Goal: Task Accomplishment & Management: Complete application form

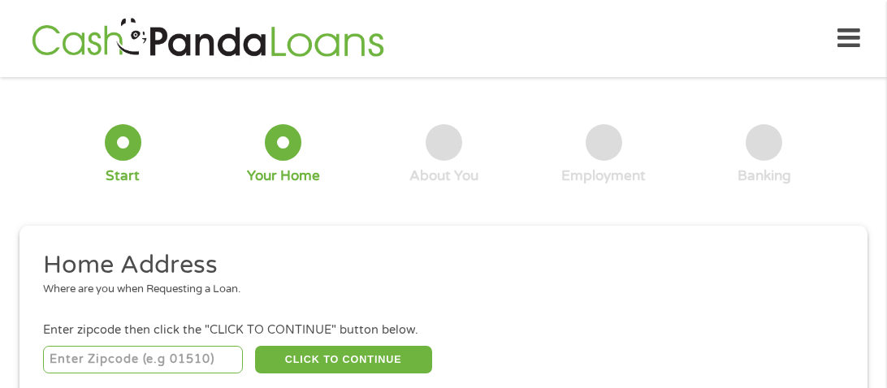
scroll to position [7, 0]
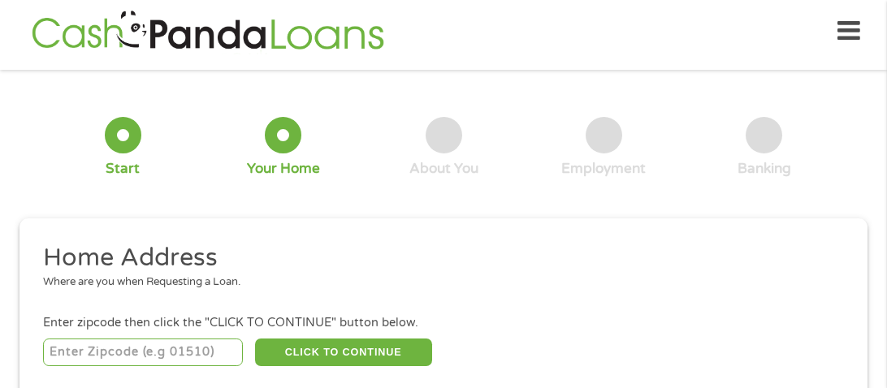
click at [85, 353] on input "number" at bounding box center [143, 353] width 201 height 28
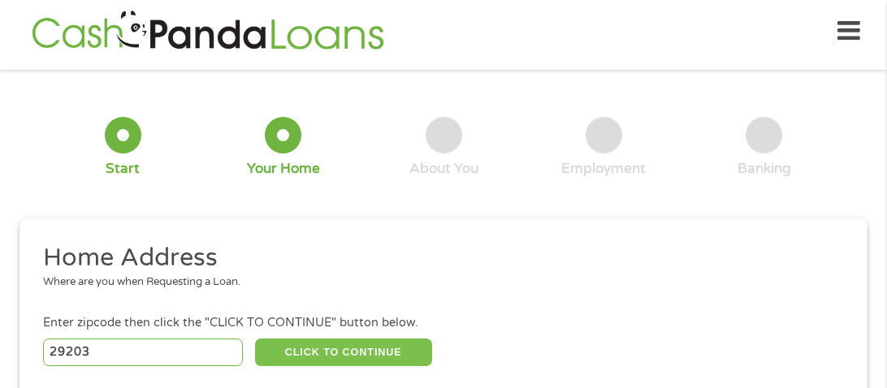
type input "29203"
click at [269, 365] on button "CLICK TO CONTINUE" at bounding box center [343, 353] width 177 height 28
type input "29203"
type input "Columbia"
select select "[US_STATE]"
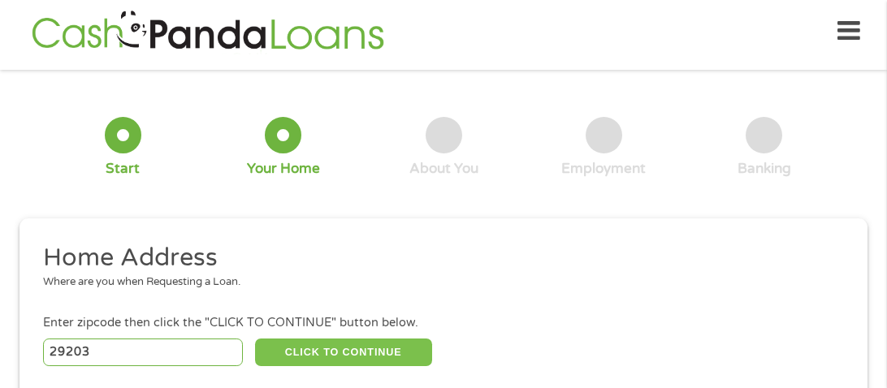
click at [267, 349] on button "CLICK TO CONTINUE" at bounding box center [343, 353] width 177 height 28
click at [303, 350] on button "CLICK TO CONTINUE" at bounding box center [343, 353] width 177 height 28
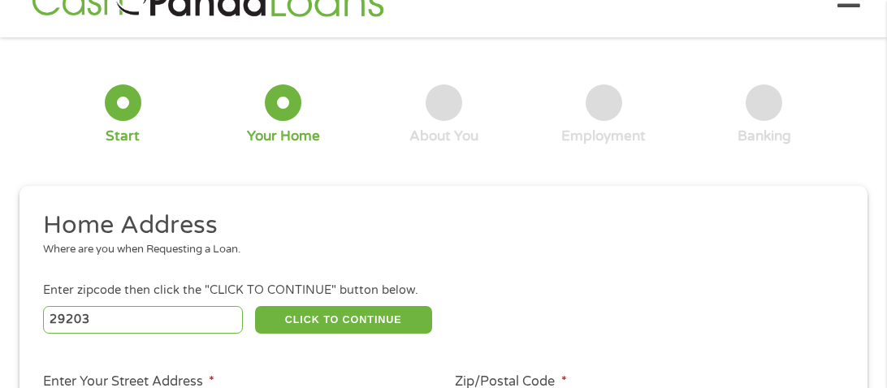
scroll to position [72, 0]
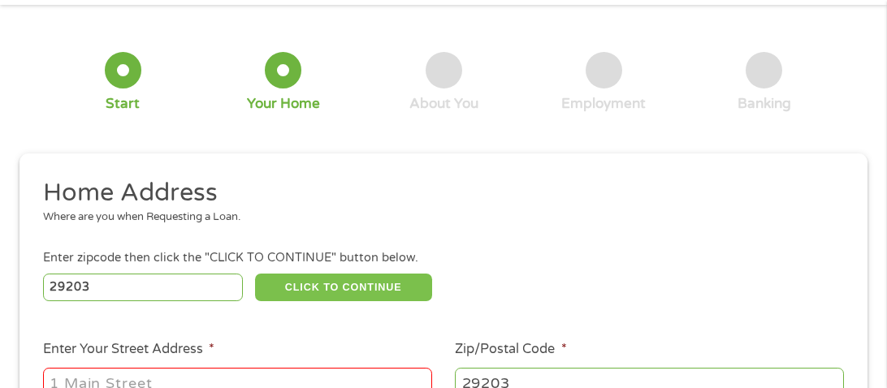
click at [370, 280] on button "CLICK TO CONTINUE" at bounding box center [343, 288] width 177 height 28
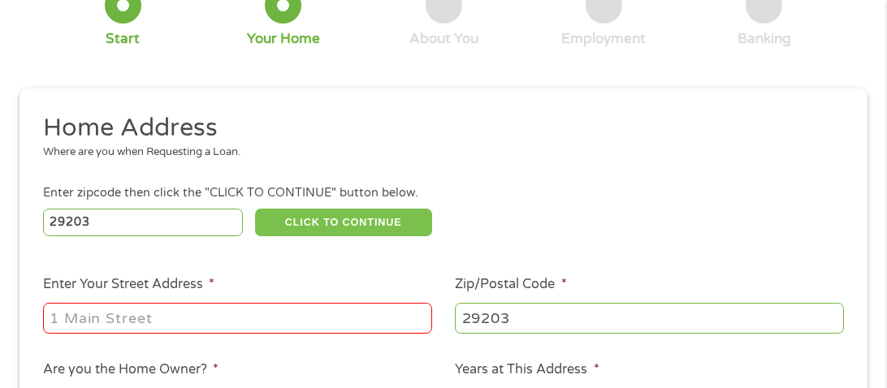
scroll to position [170, 0]
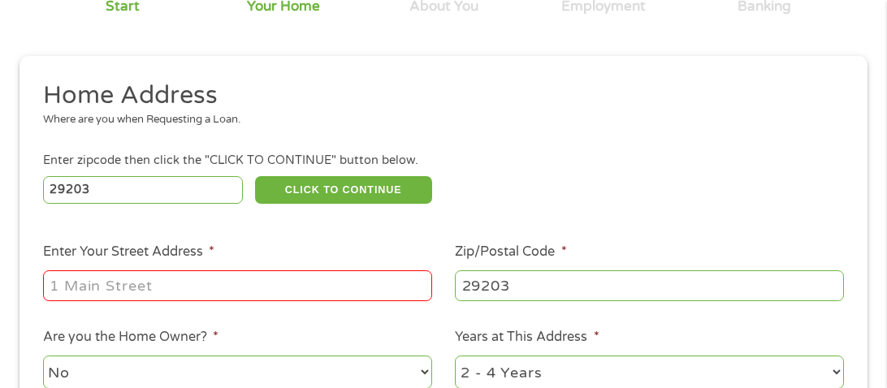
click at [59, 282] on input "Enter Your Street Address *" at bounding box center [237, 286] width 389 height 31
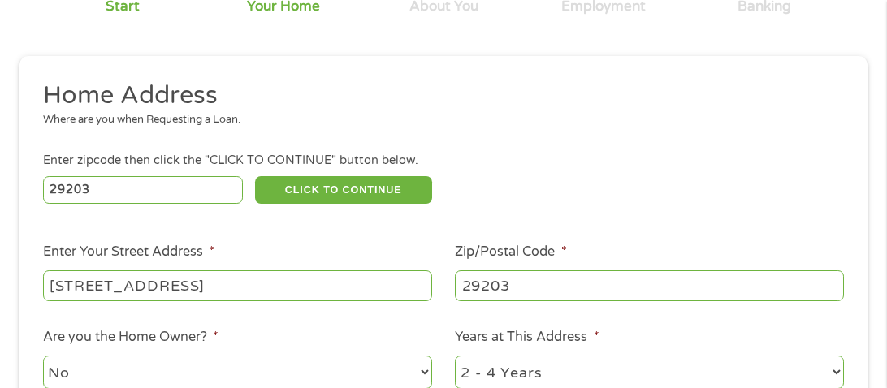
type input "[STREET_ADDRESS]"
click at [877, 159] on div "1 Start 2 Your Home 3 About You 4 Employment 5 Banking 6 This field is hidden w…" at bounding box center [443, 259] width 877 height 678
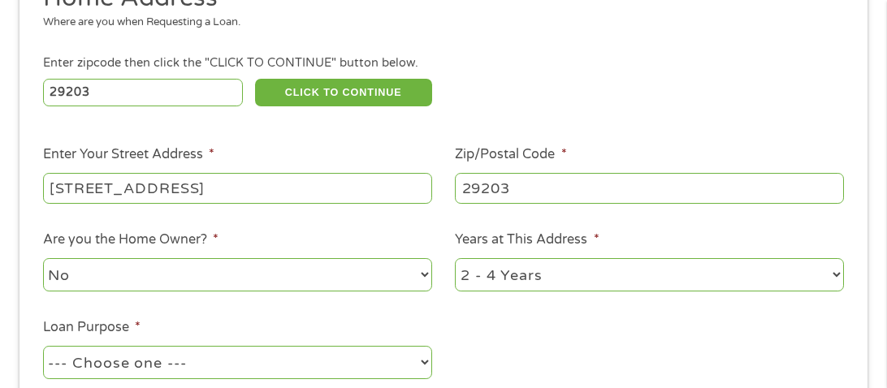
scroll to position [300, 0]
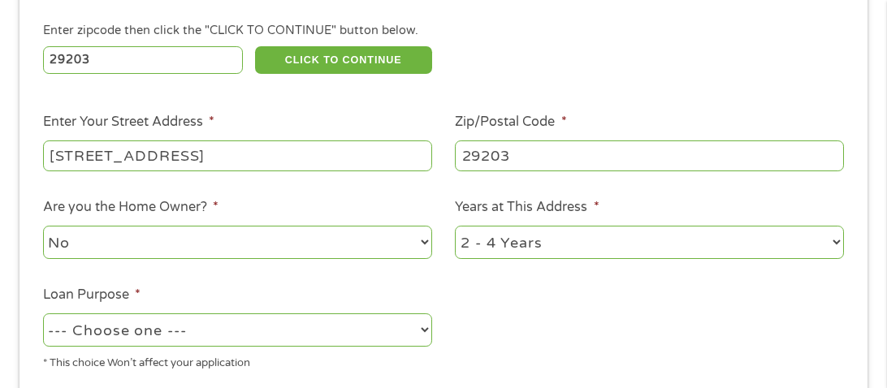
click at [423, 333] on select "--- Choose one --- Pay Bills Debt Consolidation Home Improvement Major Purchase…" at bounding box center [237, 330] width 389 height 33
select select "shorttermcash"
click at [43, 315] on select "--- Choose one --- Pay Bills Debt Consolidation Home Improvement Major Purchase…" at bounding box center [237, 330] width 389 height 33
click at [838, 337] on ul "Home Address Where are you when Requesting a Loan. Enter zipcode then click the…" at bounding box center [443, 167] width 825 height 434
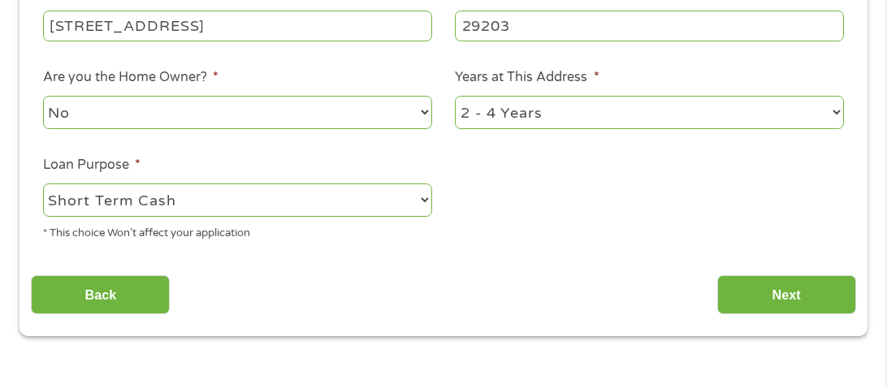
scroll to position [462, 0]
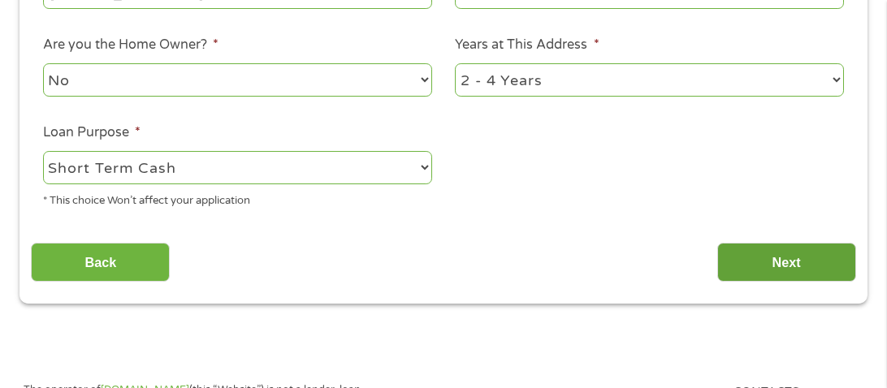
click at [818, 262] on input "Next" at bounding box center [786, 263] width 139 height 40
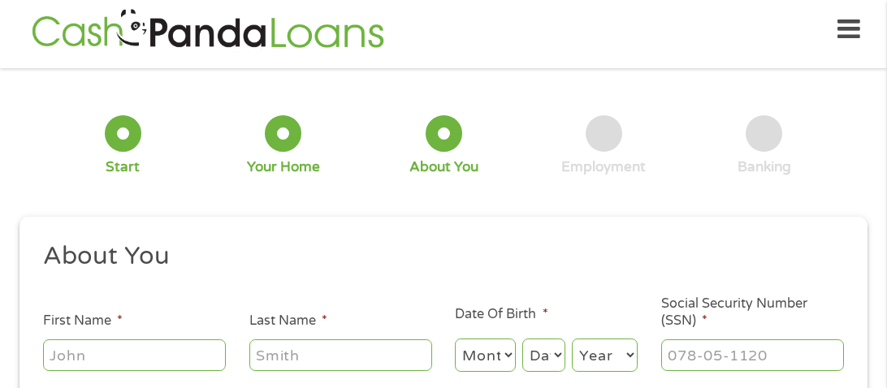
scroll to position [7, 0]
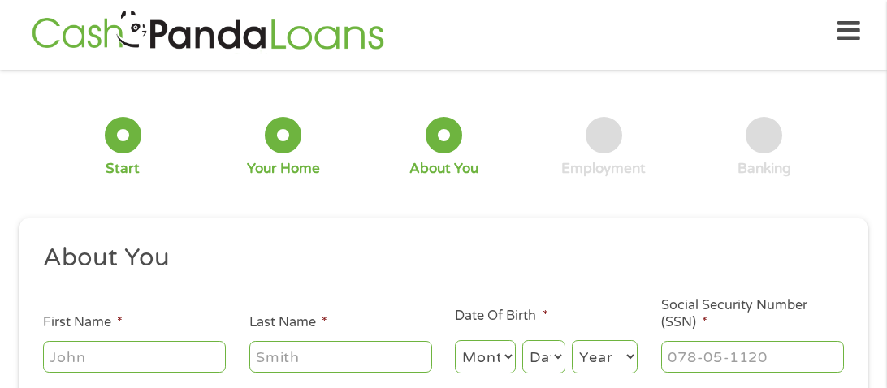
click at [875, 208] on div "1 Start 2 Your Home 3 About You 4 Employment 5 Banking 6 This field is hidden w…" at bounding box center [443, 321] width 877 height 478
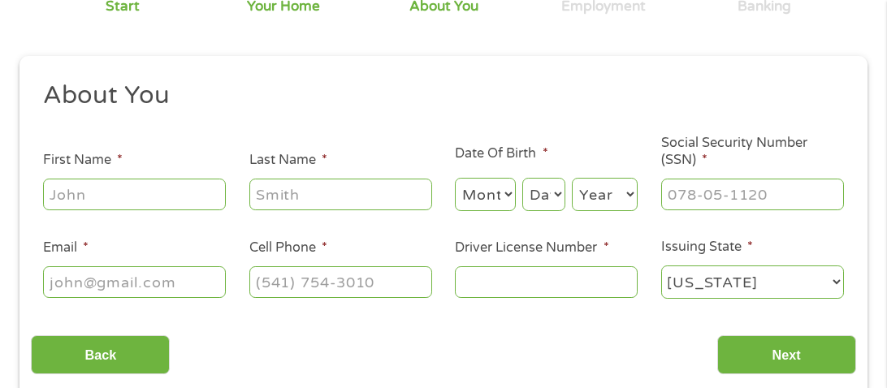
scroll to position [202, 0]
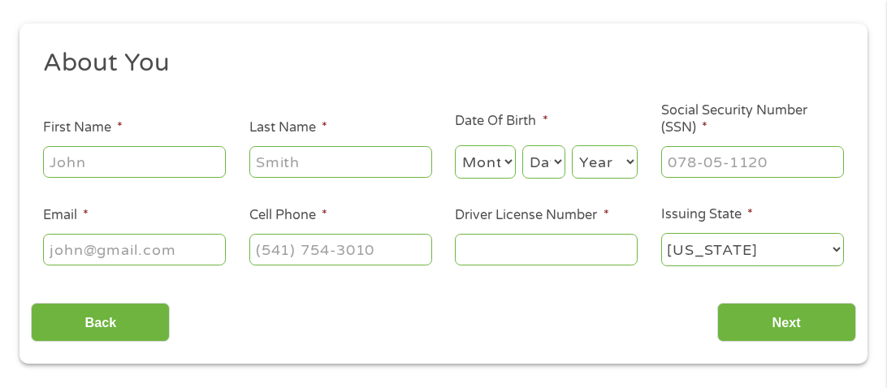
click at [58, 160] on input "First Name *" at bounding box center [134, 161] width 183 height 31
type input "[PERSON_NAME]"
type input "Bell"
type input "[EMAIL_ADDRESS][DOMAIN_NAME]"
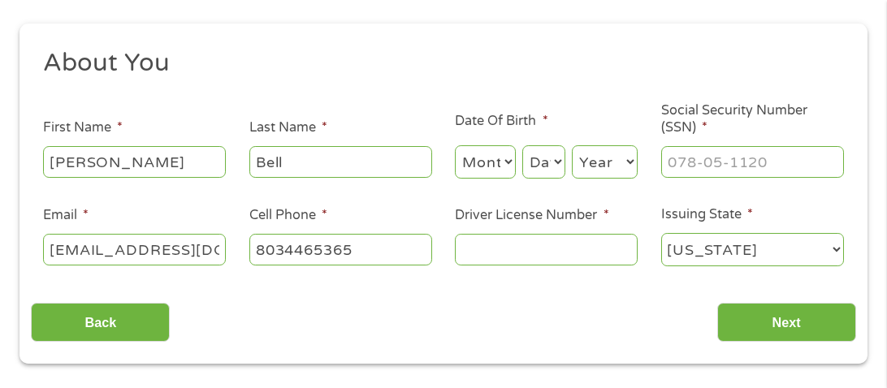
type input "[PHONE_NUMBER]"
click at [464, 257] on input "Driver License Number *" at bounding box center [546, 249] width 183 height 31
click at [484, 250] on input "Driver License Number *" at bounding box center [546, 249] width 183 height 31
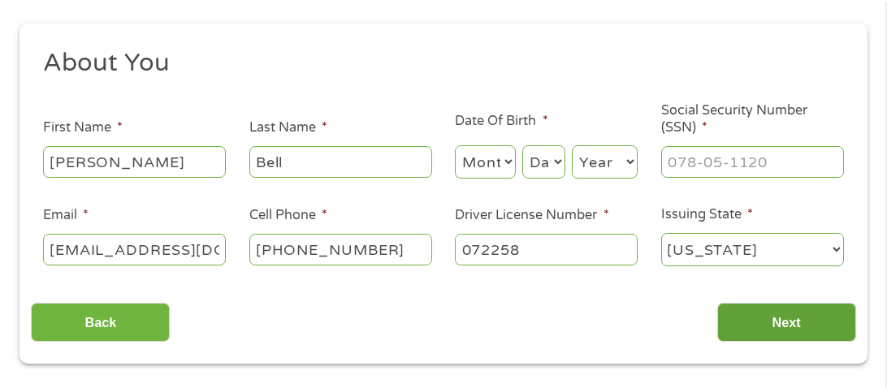
type input "072258"
click at [730, 323] on input "Next" at bounding box center [786, 323] width 139 height 40
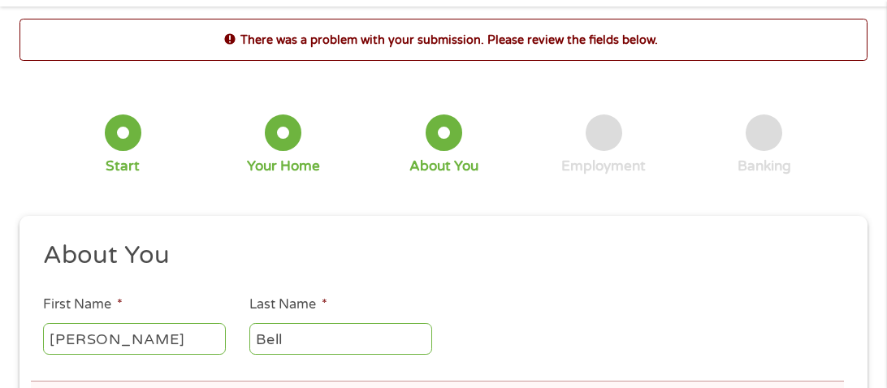
scroll to position [7, 0]
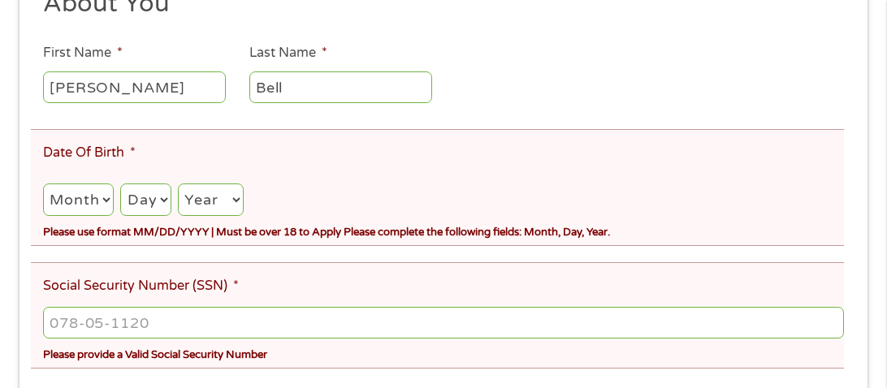
scroll to position [324, 0]
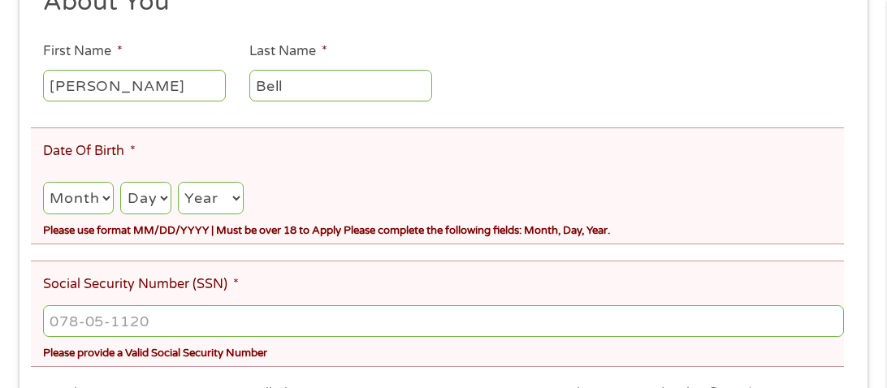
click at [100, 200] on select "Month 1 2 3 4 5 6 7 8 9 10 11 12" at bounding box center [78, 198] width 71 height 33
select select "1"
click at [43, 183] on select "Month 1 2 3 4 5 6 7 8 9 10 11 12" at bounding box center [78, 198] width 71 height 33
click at [133, 207] on select "Day 1 2 3 4 5 6 7 8 9 10 11 12 13 14 15 16 17 18 19 20 21 22 23 24 25 26 27 28 …" at bounding box center [145, 198] width 50 height 33
select select "10"
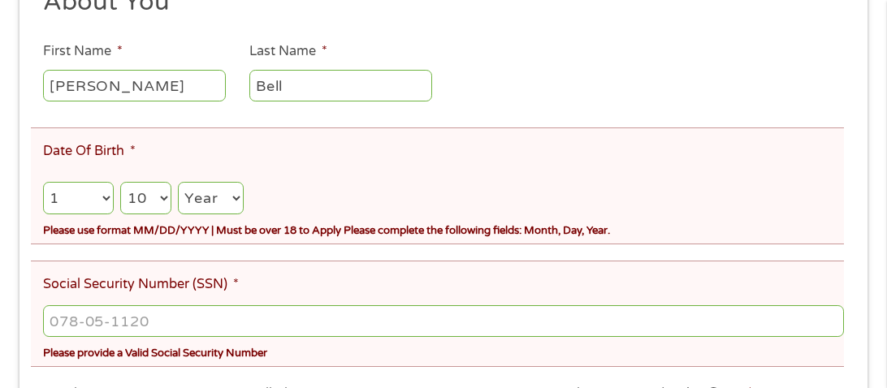
click at [120, 183] on select "Day 1 2 3 4 5 6 7 8 9 10 11 12 13 14 15 16 17 18 19 20 21 22 23 24 25 26 27 28 …" at bounding box center [145, 198] width 50 height 33
click at [77, 201] on select "Month 1 2 3 4 5 6 7 8 9 10 11 12" at bounding box center [78, 198] width 71 height 33
click at [249, 183] on div "Month Month 1 2 3 4 5 6 7 8 9 10 11 12 Day Day 1 2 3 4 5 6 7 8 9 10 11 12 13 14…" at bounding box center [443, 193] width 801 height 47
click at [87, 197] on select "Month 1 2 3 4 5 6 7 8 9 10 11 12" at bounding box center [78, 198] width 71 height 33
click at [43, 183] on select "Month 1 2 3 4 5 6 7 8 9 10 11 12" at bounding box center [78, 198] width 71 height 33
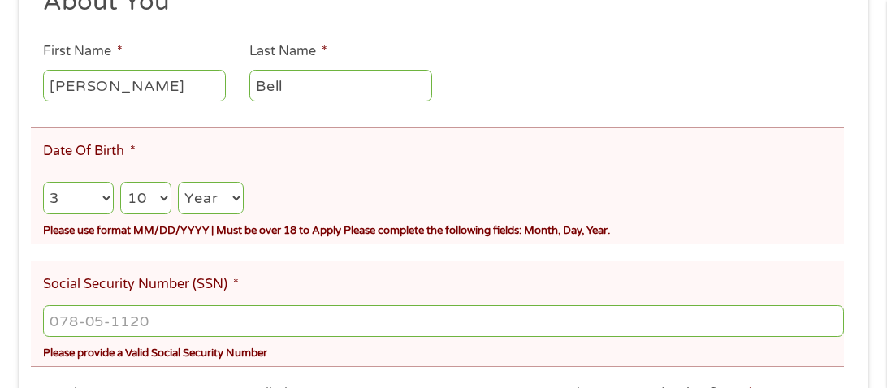
click at [67, 192] on select "Month 1 2 3 4 5 6 7 8 9 10 11 12" at bounding box center [78, 198] width 71 height 33
select select "1"
click at [43, 183] on select "Month 1 2 3 4 5 6 7 8 9 10 11 12" at bounding box center [78, 198] width 71 height 33
click at [61, 199] on select "Month 1 2 3 4 5 6 7 8 9 10 11 12" at bounding box center [78, 198] width 71 height 33
click at [43, 183] on select "Month 1 2 3 4 5 6 7 8 9 10 11 12" at bounding box center [78, 198] width 71 height 33
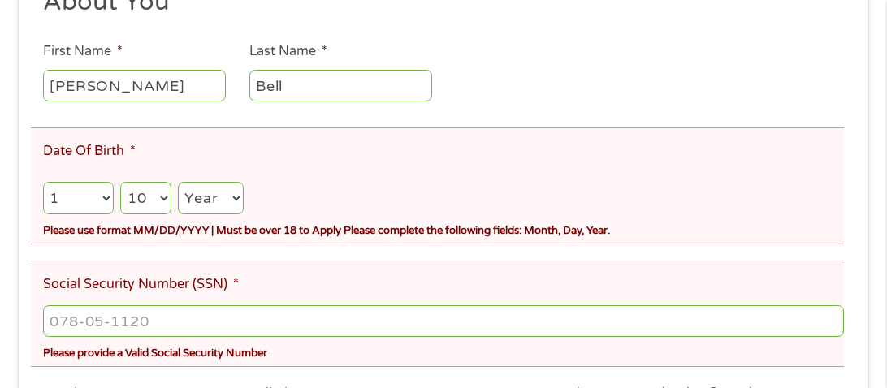
click at [126, 204] on select "Day 1 2 3 4 5 6 7 8 9 10 11 12 13 14 15 16 17 18 19 20 21 22 23 24 25 26 27 28 …" at bounding box center [145, 198] width 50 height 33
select select "28"
click at [230, 204] on select "Year [DATE] 2006 2005 2004 2003 2002 2001 2000 1999 1998 1997 1996 1995 1994 19…" at bounding box center [211, 198] width 66 height 33
click at [227, 204] on select "Year [DATE] 2006 2005 2004 2003 2002 2001 2000 1999 1998 1997 1996 1995 1994 19…" at bounding box center [211, 198] width 66 height 33
click at [230, 198] on select "Year [DATE] 2006 2005 2004 2003 2002 2001 2000 1999 1998 1997 1996 1995 1994 19…" at bounding box center [211, 198] width 66 height 33
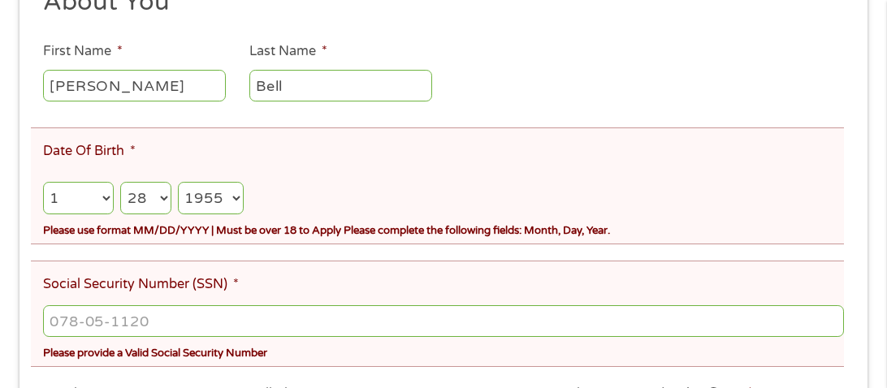
click at [178, 183] on select "Year [DATE] 2006 2005 2004 2003 2002 2001 2000 1999 1998 1997 1996 1995 1994 19…" at bounding box center [211, 198] width 66 height 33
click at [232, 201] on select "Year [DATE] 2006 2005 2004 2003 2002 2001 2000 1999 1998 1997 1996 1995 1994 19…" at bounding box center [211, 198] width 66 height 33
select select "1965"
click at [428, 190] on div "Month Month 1 2 3 4 5 6 7 8 9 10 11 12 Day Day 1 2 3 4 5 6 7 8 9 10 11 12 13 14…" at bounding box center [443, 193] width 801 height 47
click at [176, 327] on input "___-__-____" at bounding box center [443, 320] width 801 height 31
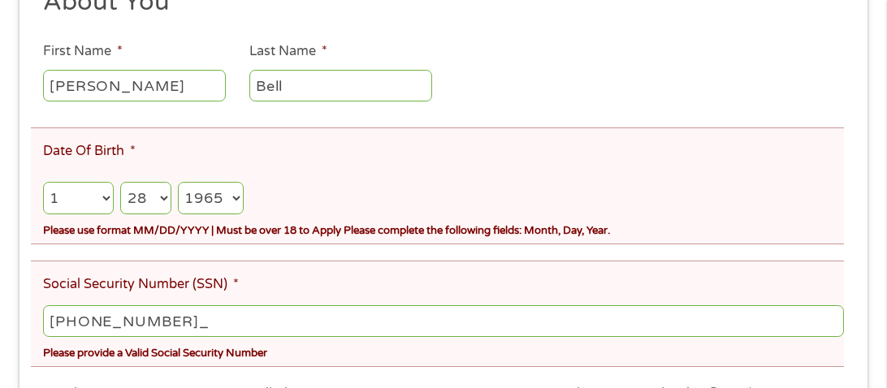
type input "409-19-7460"
click at [239, 359] on div "Please provide a Valid Social Security Number" at bounding box center [443, 351] width 801 height 22
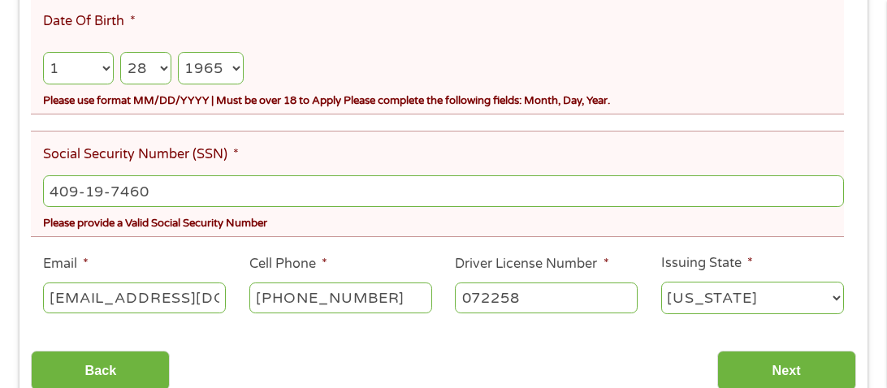
scroll to position [487, 0]
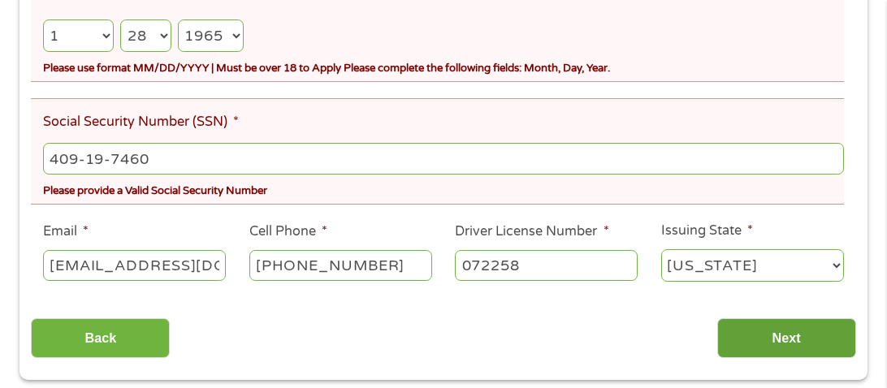
click at [747, 342] on input "Next" at bounding box center [786, 338] width 139 height 40
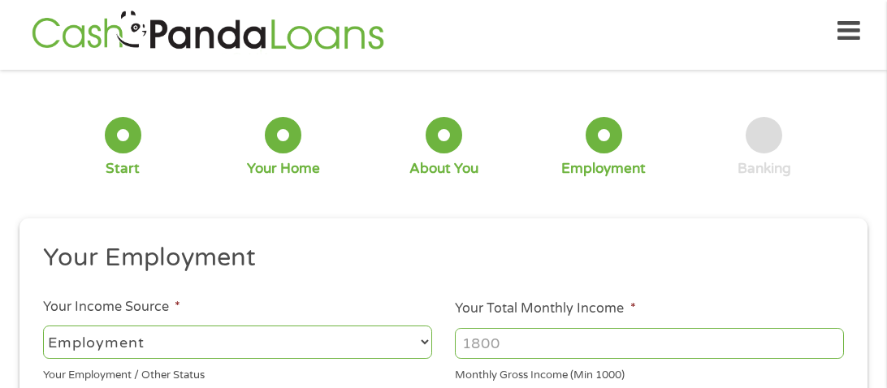
scroll to position [0, 6]
click at [206, 334] on select "--- Choose one --- Employment [DEMOGRAPHIC_DATA] Benefits" at bounding box center [237, 342] width 389 height 33
click at [43, 326] on select "--- Choose one --- Employment [DEMOGRAPHIC_DATA] Benefits" at bounding box center [237, 342] width 389 height 33
click at [509, 344] on input "Your Total Monthly Income *" at bounding box center [649, 343] width 389 height 31
click at [551, 345] on input "Your Total Monthly Income *" at bounding box center [649, 343] width 389 height 31
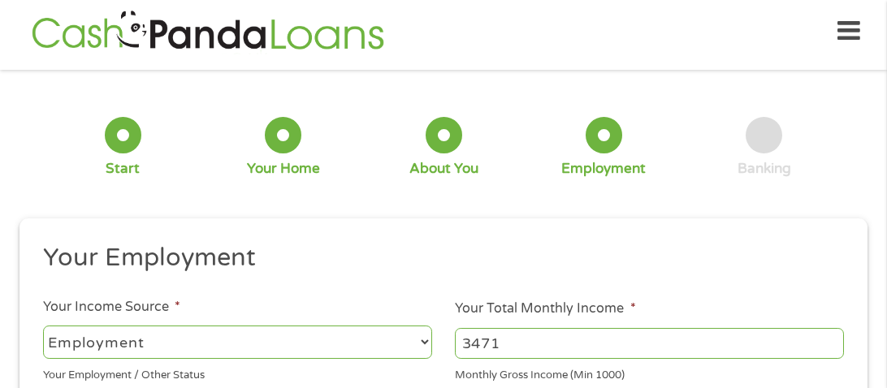
type input "3470"
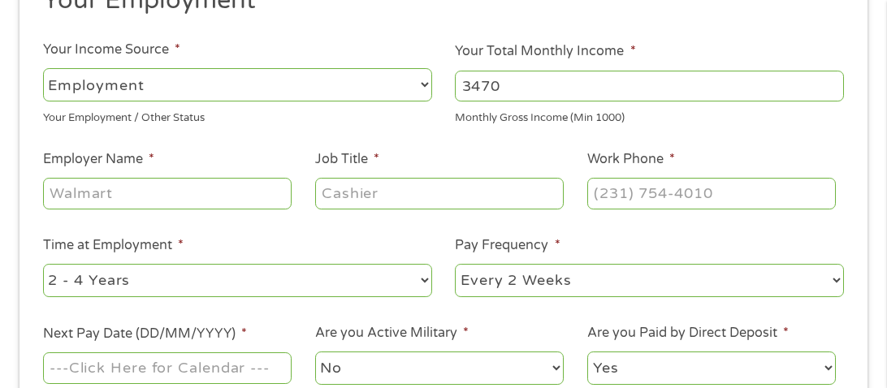
scroll to position [267, 0]
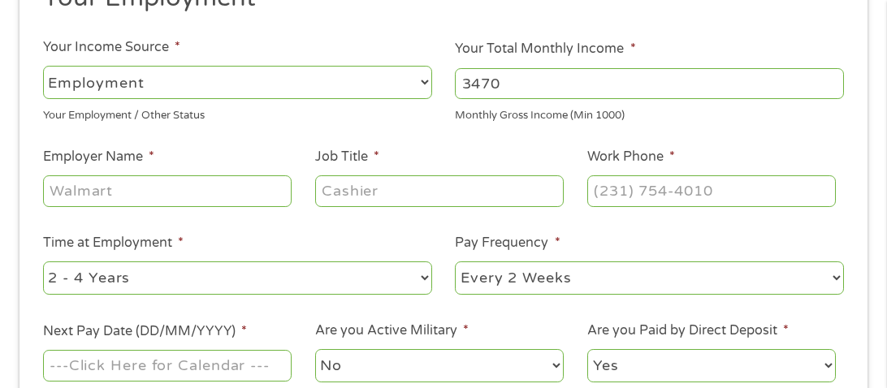
click at [54, 183] on input "Employer Name *" at bounding box center [167, 190] width 249 height 31
click at [3, 98] on div "1 Start 2 Your Home 3 About You 4 Employment 5 Banking 6 This field is hidden w…" at bounding box center [443, 151] width 887 height 658
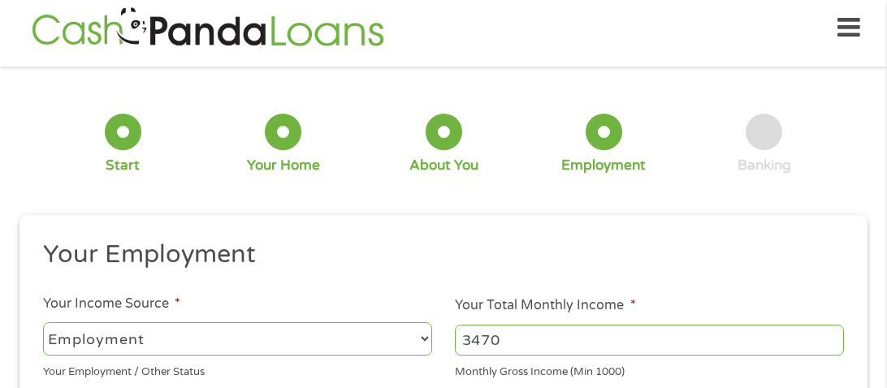
scroll to position [0, 0]
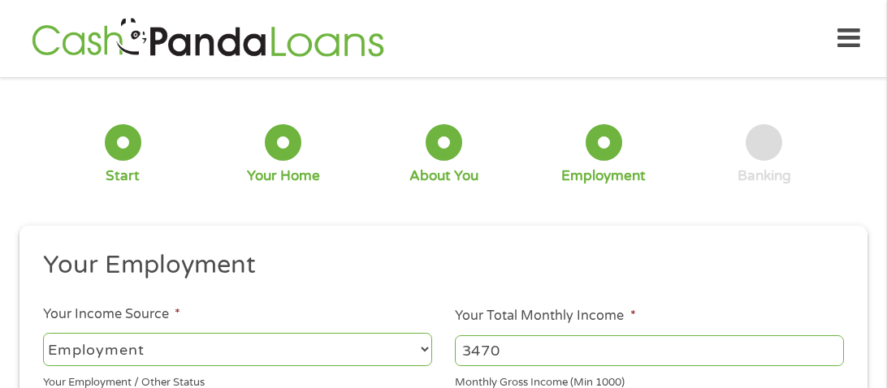
click at [63, 343] on select "--- Choose one --- Employment [DEMOGRAPHIC_DATA] Benefits" at bounding box center [237, 349] width 389 height 33
click at [43, 333] on select "--- Choose one --- Employment [DEMOGRAPHIC_DATA] Benefits" at bounding box center [237, 349] width 389 height 33
select select "selfEmployed"
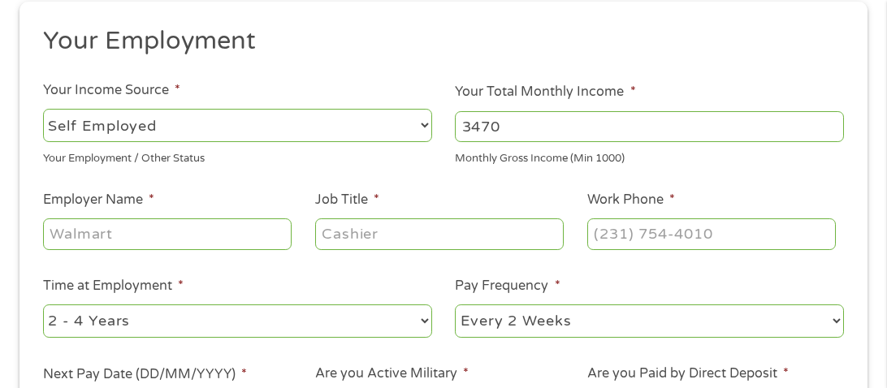
scroll to position [227, 0]
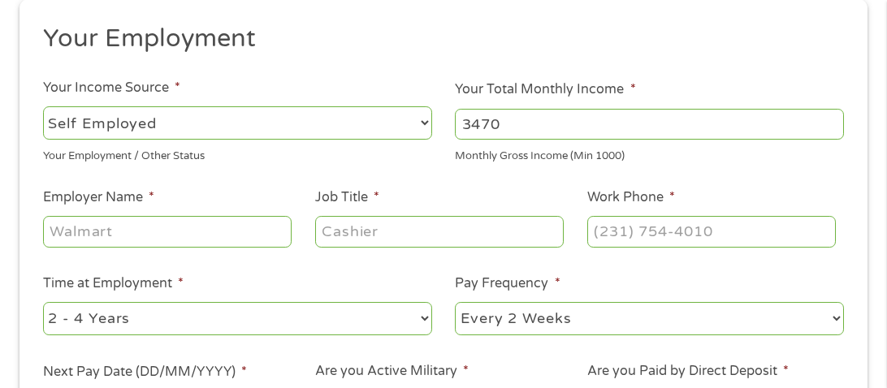
click at [105, 233] on input "Employer Name *" at bounding box center [167, 231] width 249 height 31
click at [279, 232] on input "[US_STATE] department of" at bounding box center [167, 231] width 249 height 31
click at [287, 232] on input "[US_STATE] department of correcting" at bounding box center [167, 231] width 249 height 31
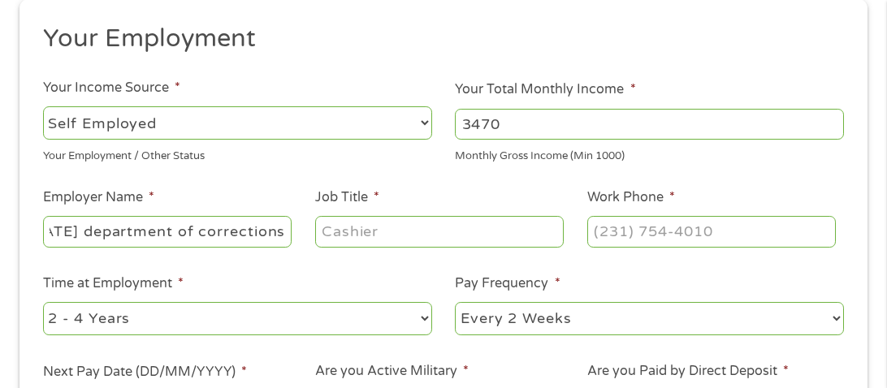
scroll to position [0, 89]
type input "[US_STATE] department of corrections"
click at [365, 229] on input "Job Title *" at bounding box center [439, 231] width 249 height 31
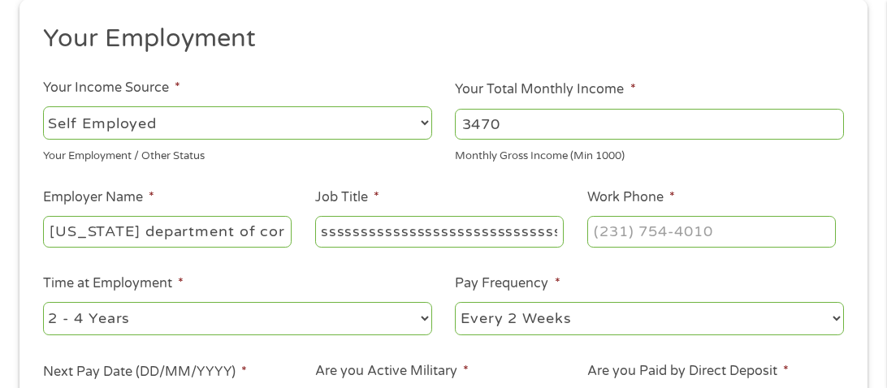
scroll to position [0, 219]
click at [557, 233] on input "correctinsssssssssssssssssssssssssssssssssssssssssssssss" at bounding box center [439, 231] width 249 height 31
click at [557, 232] on input "correctinsssssssssssssssssssssssssssssssss" at bounding box center [439, 231] width 249 height 31
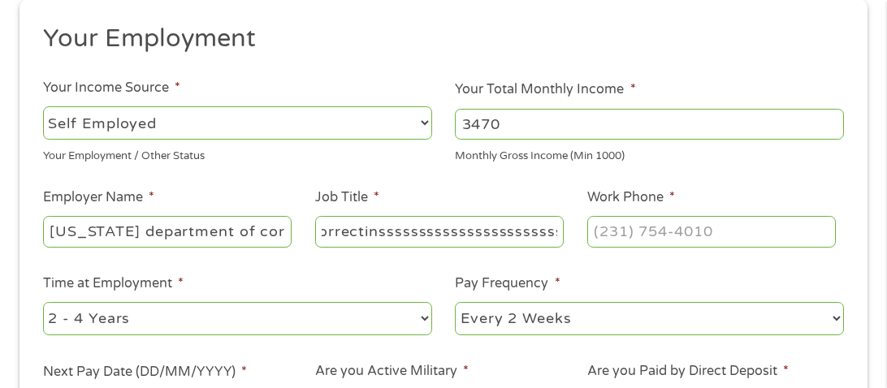
click at [388, 231] on input "correctinsssssssssssssssssssssss" at bounding box center [439, 231] width 249 height 31
click at [533, 232] on input "corressssssssssssssssssssss" at bounding box center [439, 231] width 249 height 31
type input "correction"
click at [875, 310] on div "1 Start 2 Your Home 3 About You 4 Employment 5 Banking 6 This field is hidden w…" at bounding box center [443, 192] width 877 height 658
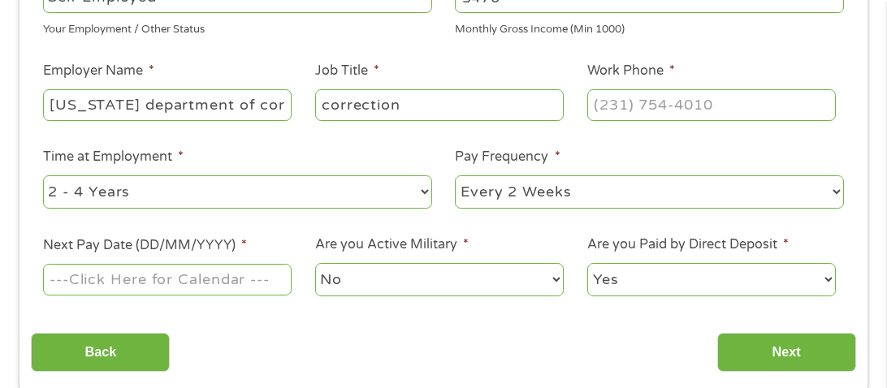
scroll to position [357, 0]
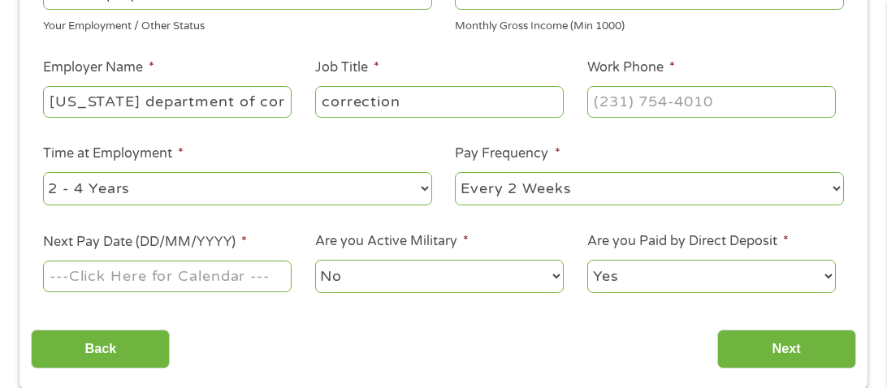
click at [162, 234] on label "Next Pay Date (DD/MM/YYYY) *" at bounding box center [145, 242] width 204 height 17
click at [162, 261] on input "Next Pay Date (DD/MM/YYYY) *" at bounding box center [167, 276] width 249 height 31
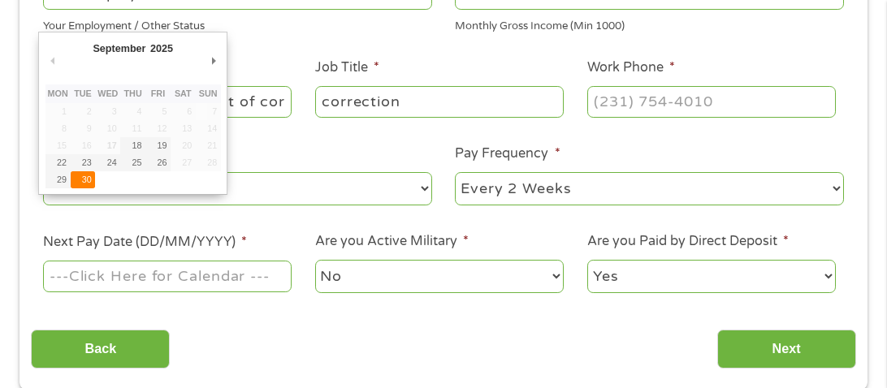
type input "[DATE]"
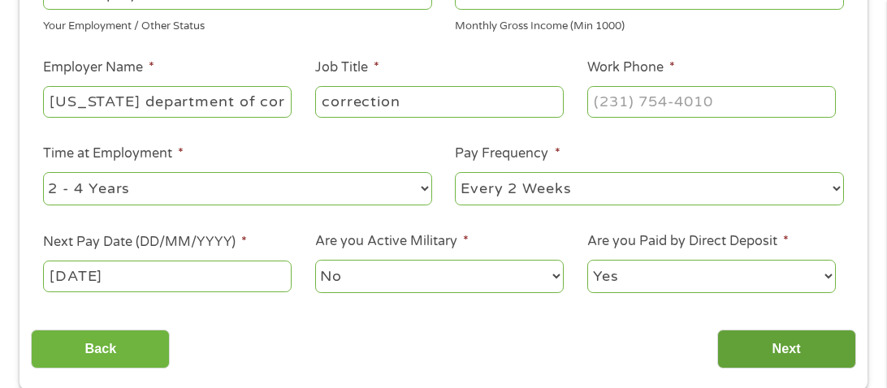
click at [726, 341] on input "Next" at bounding box center [786, 350] width 139 height 40
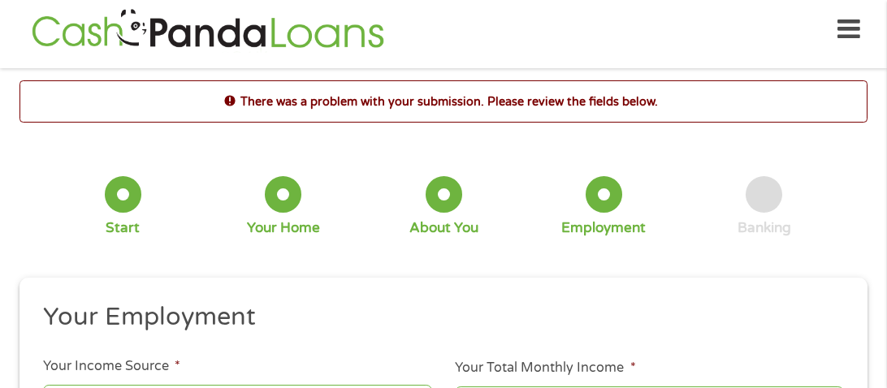
scroll to position [7, 0]
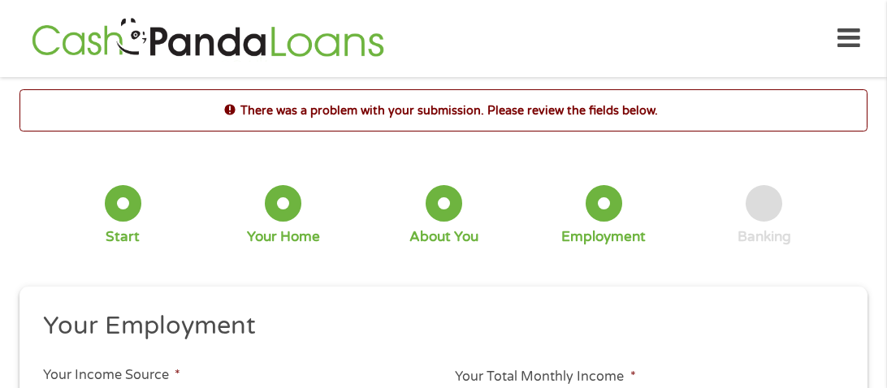
scroll to position [0, 0]
click at [856, 201] on div "1 Start 2 Your Home 3 About You 4 Employment 5 Banking 6" at bounding box center [443, 215] width 848 height 131
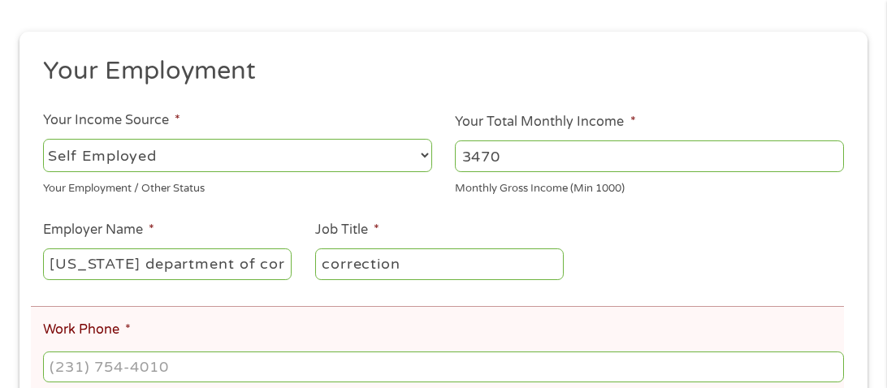
scroll to position [259, 0]
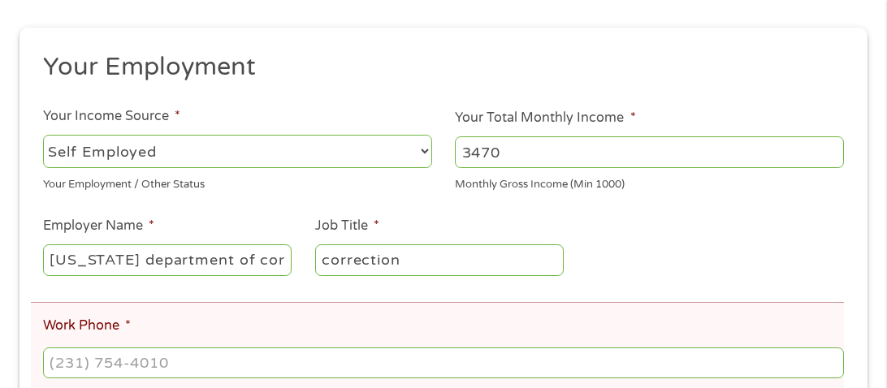
click at [162, 154] on select "--- Choose one --- Employment [DEMOGRAPHIC_DATA] Benefits" at bounding box center [237, 151] width 389 height 33
select select "fullTime"
click at [43, 136] on select "--- Choose one --- Employment [DEMOGRAPHIC_DATA] Benefits" at bounding box center [237, 151] width 389 height 33
click at [128, 202] on ul "Your Employment Your Income Source * --- Choose one --- Employment [DEMOGRAPHIC…" at bounding box center [443, 331] width 825 height 561
click at [10, 340] on div "There was a problem with your submission. Please review the fields below. 1 Sta…" at bounding box center [443, 262] width 877 height 865
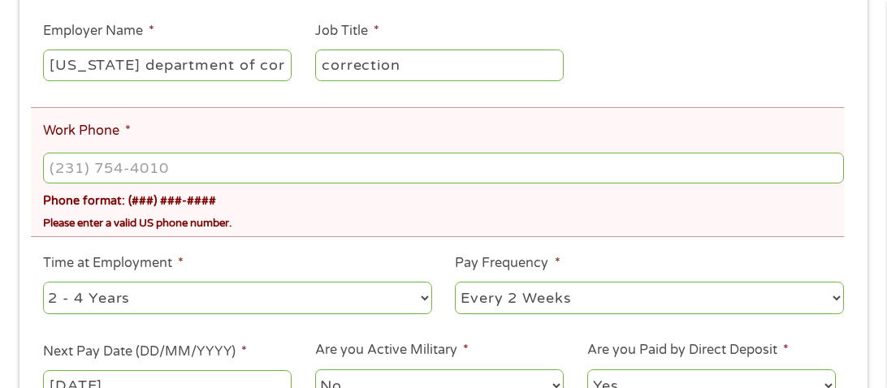
scroll to position [487, 0]
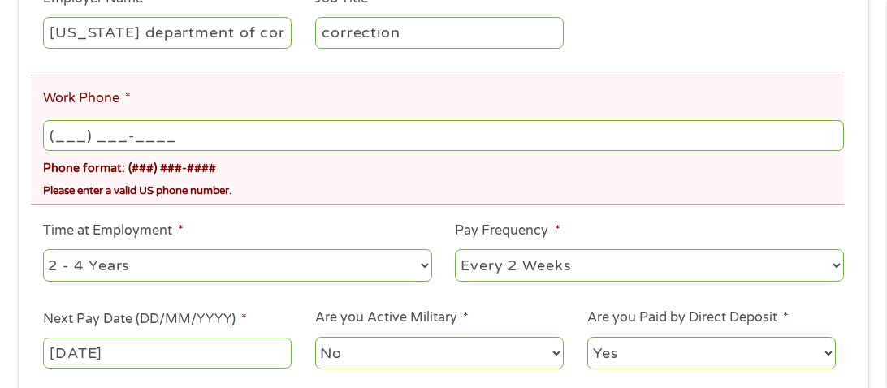
click at [204, 141] on input "(___) ___-____" at bounding box center [443, 135] width 801 height 31
type input "[PHONE_NUMBER]"
click at [216, 336] on div "[DATE]" at bounding box center [167, 353] width 249 height 37
click at [197, 366] on input "[DATE]" at bounding box center [167, 353] width 249 height 31
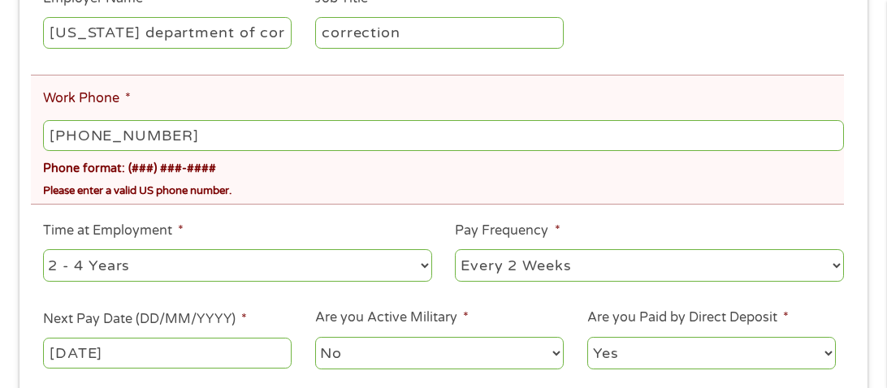
click at [875, 359] on div "There was a problem with your submission. Please review the fields below. 1 Sta…" at bounding box center [443, 35] width 877 height 865
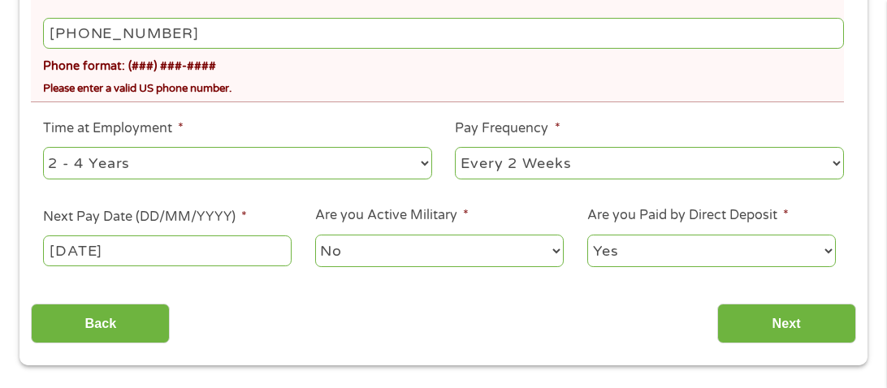
scroll to position [617, 0]
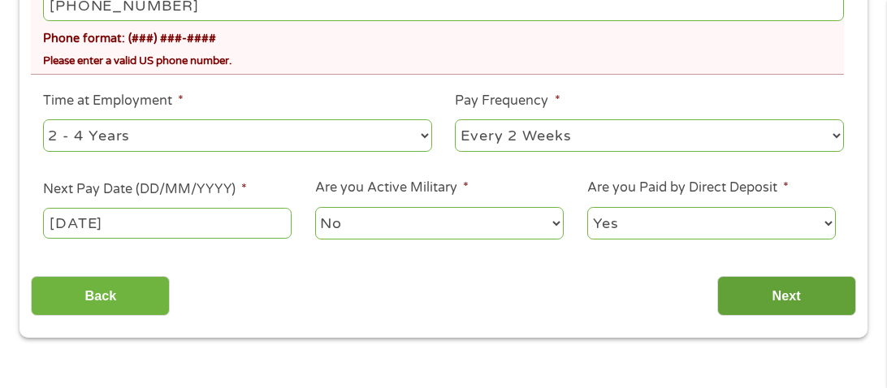
click at [726, 292] on input "Next" at bounding box center [786, 296] width 139 height 40
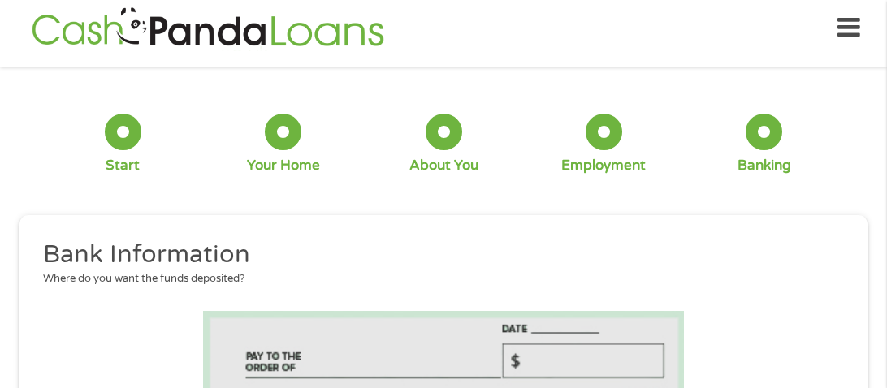
scroll to position [7, 0]
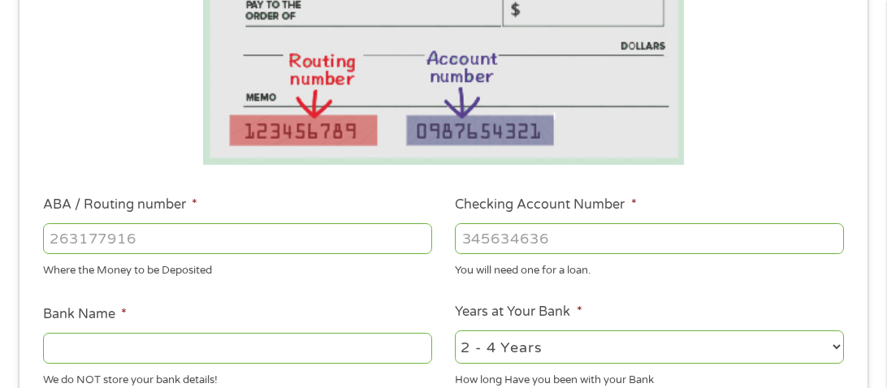
scroll to position [365, 0]
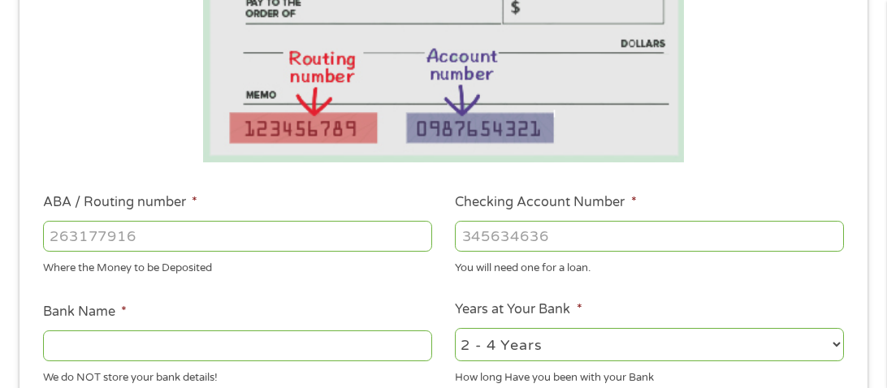
click at [232, 236] on input "ABA / Routing number *" at bounding box center [237, 236] width 389 height 31
type input "061100606"
type input "CBT A DIV OF SYNOVUS BK"
type input "061100606"
click at [589, 237] on input "Checking Account Number *" at bounding box center [649, 236] width 389 height 31
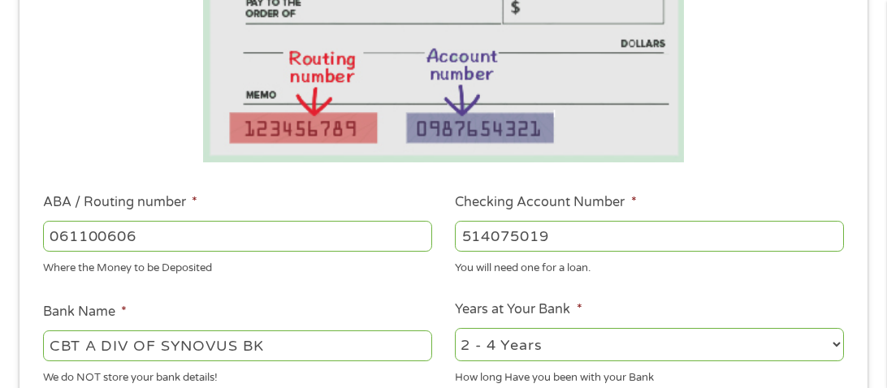
type input "514075019"
click at [877, 317] on div "1 Start 2 Your Home 3 About You 4 Employment 5 Banking 6 This field is hidden w…" at bounding box center [443, 252] width 877 height 1054
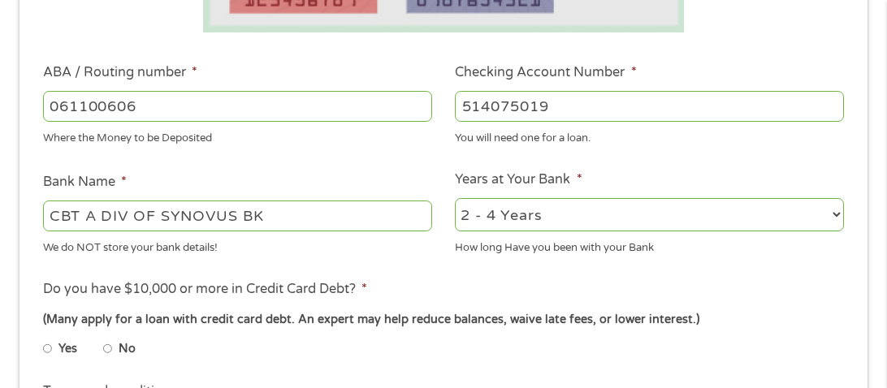
scroll to position [527, 0]
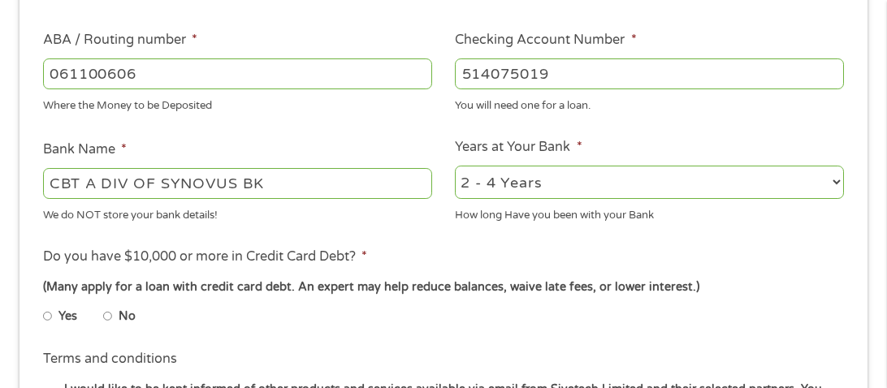
click at [838, 182] on select "2 - 4 Years 6 - 12 Months 1 - 2 Years Over 4 Years" at bounding box center [649, 182] width 389 height 33
select select "60months"
click at [455, 167] on select "2 - 4 Years 6 - 12 Months 1 - 2 Years Over 4 Years" at bounding box center [649, 182] width 389 height 33
click at [121, 314] on label "No" at bounding box center [127, 317] width 17 height 18
click at [113, 314] on input "No" at bounding box center [108, 317] width 10 height 26
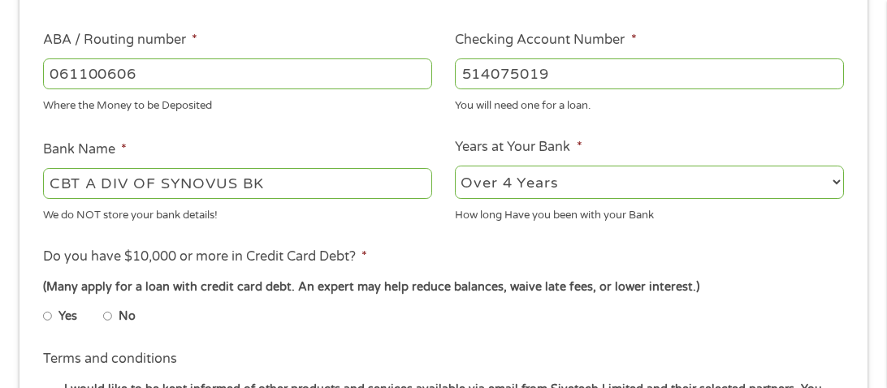
radio input "true"
click at [43, 304] on input "Yes" at bounding box center [48, 317] width 10 height 26
radio input "true"
click at [103, 304] on input "No" at bounding box center [108, 317] width 10 height 26
radio input "true"
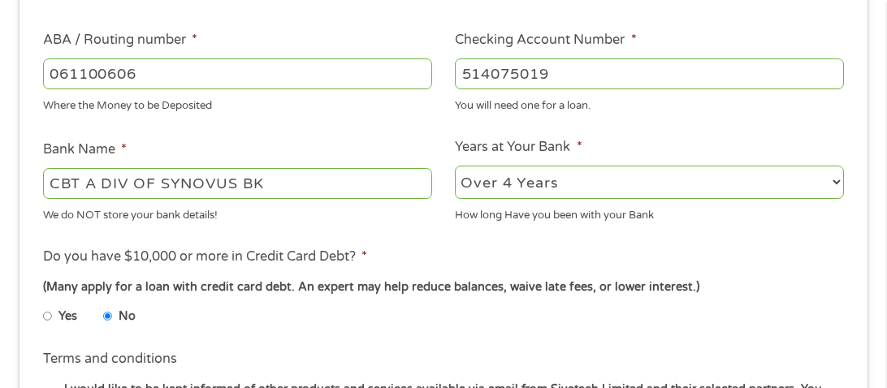
click at [43, 304] on input "Yes" at bounding box center [48, 317] width 10 height 26
radio input "true"
click at [103, 304] on input "No" at bounding box center [108, 317] width 10 height 26
radio input "true"
click at [43, 304] on input "Yes" at bounding box center [48, 317] width 10 height 26
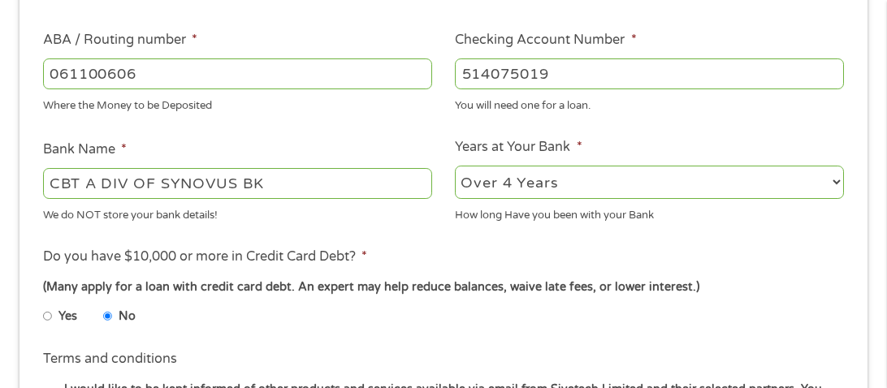
radio input "true"
click at [103, 304] on input "No" at bounding box center [108, 317] width 10 height 26
radio input "true"
click at [877, 268] on div "1 Start 2 Your Home 3 About You 4 Employment 5 Banking 6 This field is hidden w…" at bounding box center [443, 89] width 877 height 1054
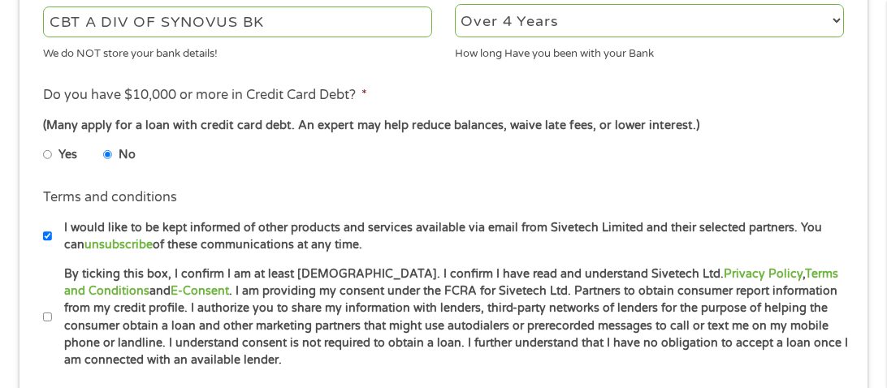
scroll to position [721, 0]
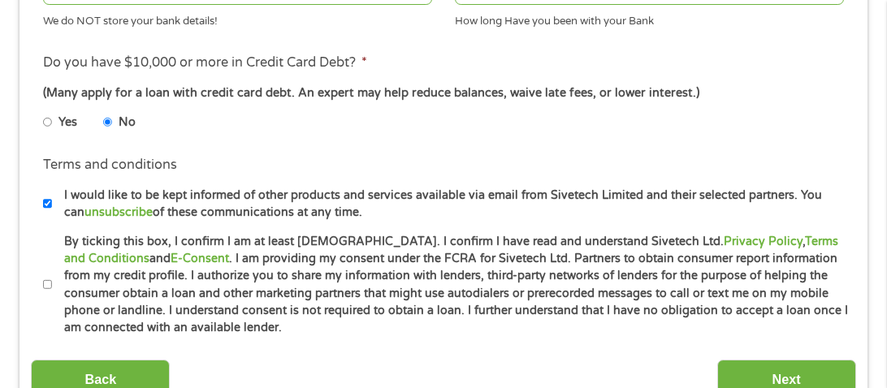
click at [46, 280] on input "By ticking this box, I confirm I am at least [DEMOGRAPHIC_DATA]. I confirm I ha…" at bounding box center [48, 285] width 10 height 26
checkbox input "true"
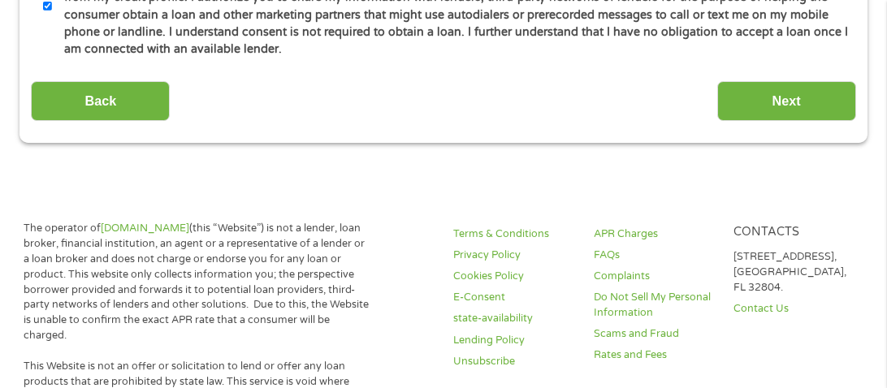
scroll to position [1014, 0]
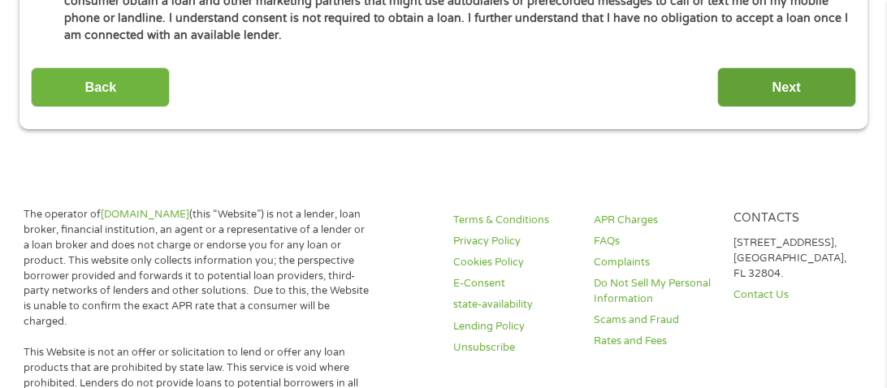
click at [731, 80] on input "Next" at bounding box center [786, 87] width 139 height 40
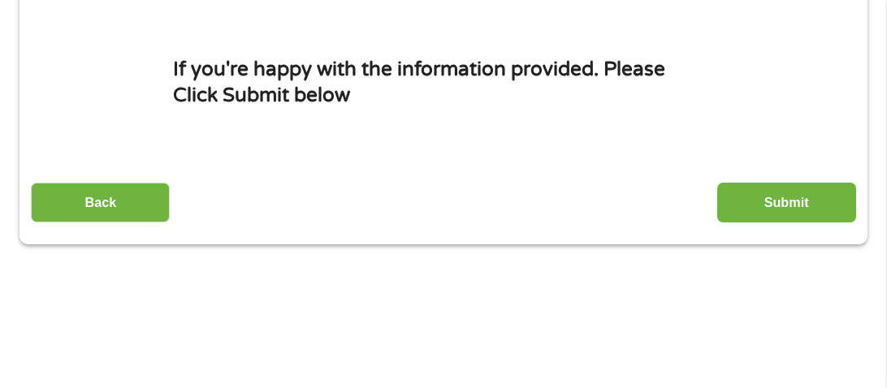
scroll to position [267, 0]
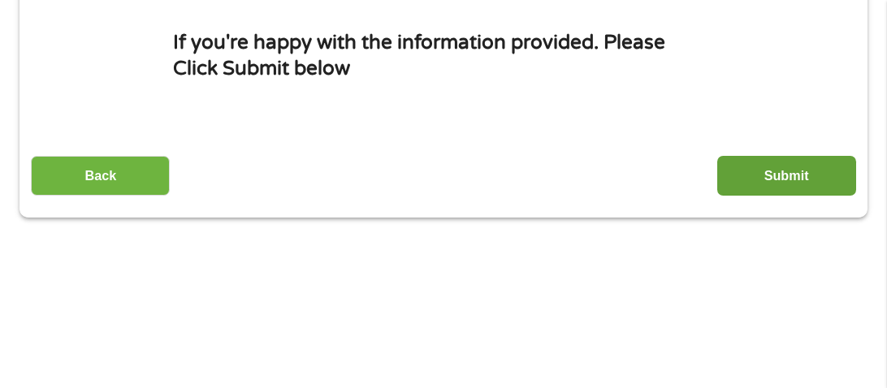
click at [775, 183] on input "Submit" at bounding box center [786, 176] width 139 height 40
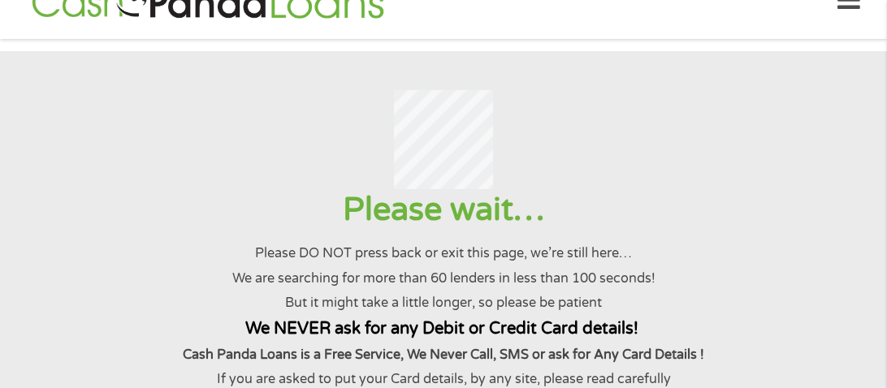
scroll to position [0, 0]
